Goal: Navigation & Orientation: Find specific page/section

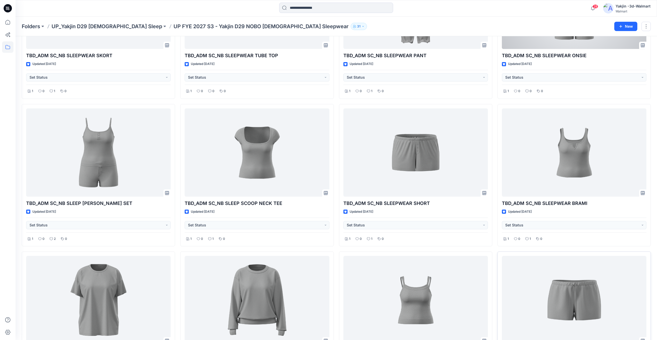
scroll to position [310, 0]
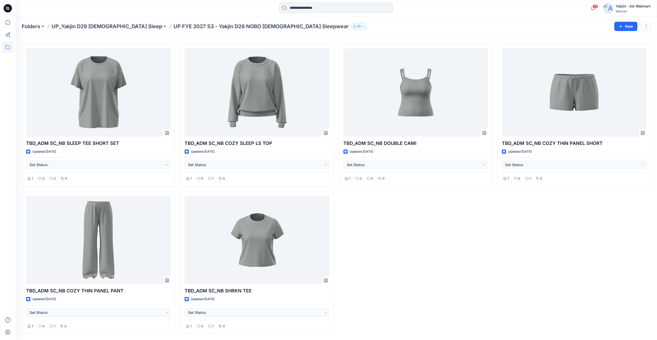
drag, startPoint x: 506, startPoint y: 250, endPoint x: 508, endPoint y: 247, distance: 3.7
click at [506, 250] on div "TBD_ADM SC_NB SLEEPWEAR ONSIE Updated [DATE] Set Status 1 0 0 0 TBD_ADM SC_NB S…" at bounding box center [574, 41] width 153 height 586
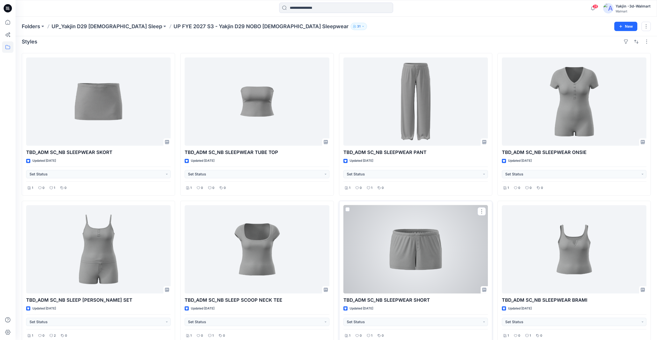
scroll to position [0, 0]
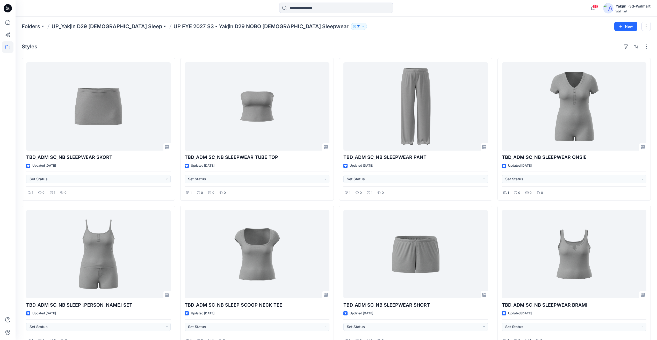
click at [162, 29] on button at bounding box center [164, 26] width 5 height 7
drag, startPoint x: 415, startPoint y: 37, endPoint x: 417, endPoint y: 39, distance: 3.3
click at [415, 37] on div "Styles TBD_ADM SC_NB SLEEPWEAR SKORT Updated [DATE] Set Status 1 0 1 0 TBD_ADM …" at bounding box center [337, 343] width 642 height 614
click at [383, 48] on div "Styles" at bounding box center [336, 46] width 629 height 8
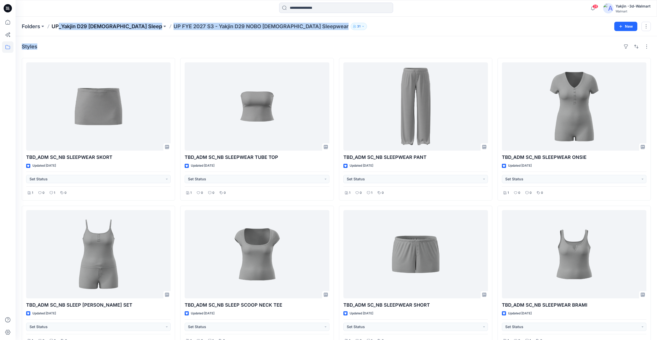
drag, startPoint x: 212, startPoint y: 41, endPoint x: 63, endPoint y: 27, distance: 150.1
click at [63, 27] on div "Folders UP_Yakjin D29 [DEMOGRAPHIC_DATA] Sleep UP FYE 2027 S3 - Yakjin D29 NOBO…" at bounding box center [337, 334] width 642 height 634
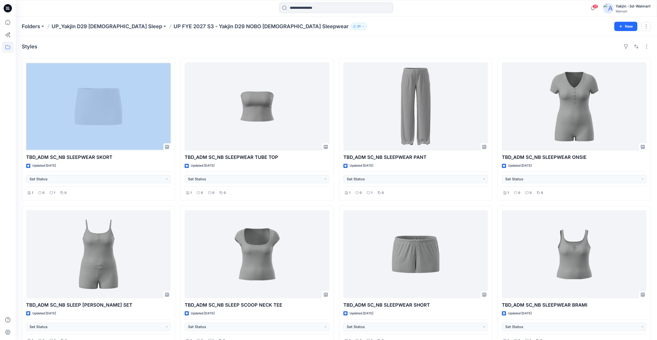
click at [330, 50] on div "Styles" at bounding box center [336, 46] width 629 height 8
click at [162, 28] on button at bounding box center [164, 26] width 5 height 7
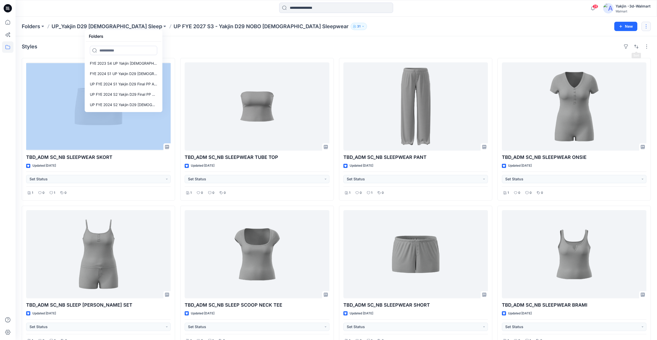
click at [647, 31] on button "button" at bounding box center [646, 26] width 9 height 9
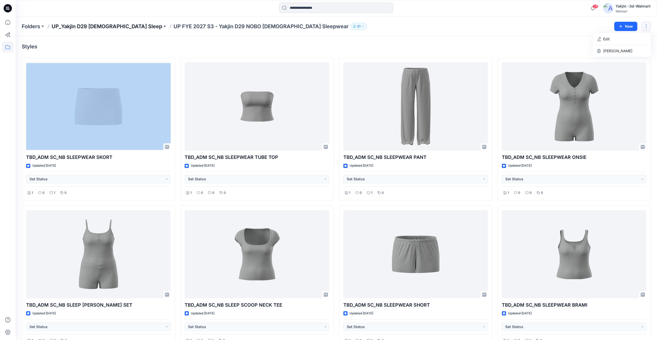
click at [121, 28] on p "UP_Yakjin D29 [DEMOGRAPHIC_DATA] Sleep" at bounding box center [107, 26] width 111 height 7
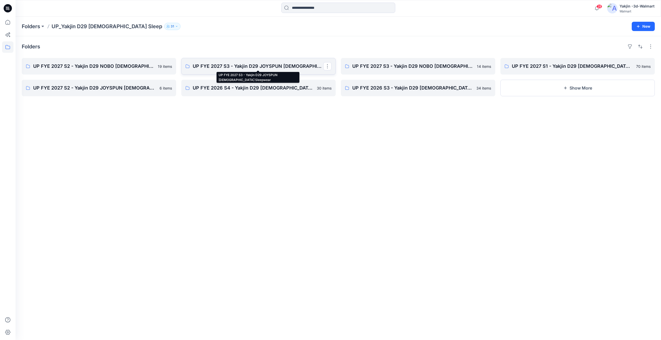
click at [288, 69] on p "UP FYE 2027 S3 - Yakjin D29 JOYSPUN [DEMOGRAPHIC_DATA] Sleepwear" at bounding box center [258, 66] width 131 height 7
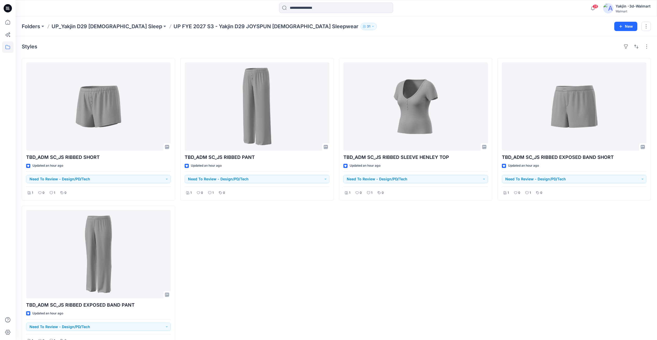
click at [504, 267] on div "TBD_ADM SC_JS RIBBED EXPOSED BAND SHORT Updated an hour ago Need To Review - De…" at bounding box center [574, 203] width 153 height 290
